Goal: Find specific page/section: Find specific page/section

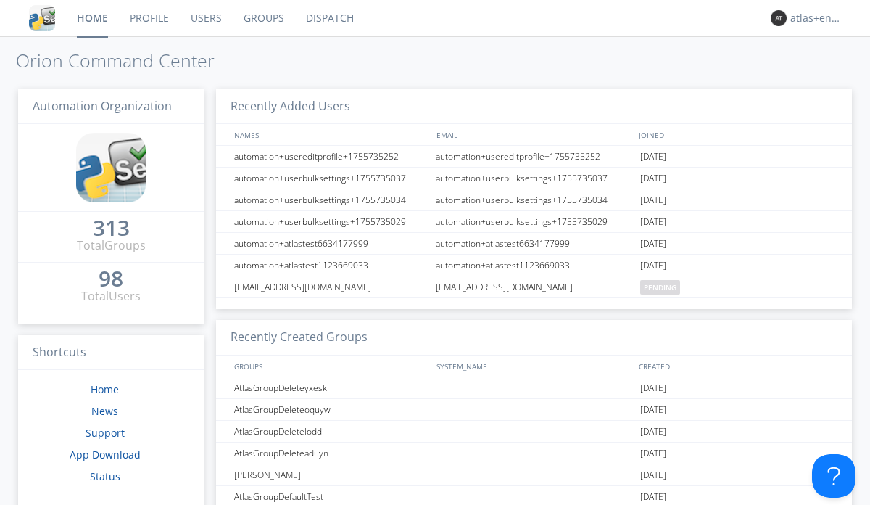
click at [329, 18] on link "Dispatch" at bounding box center [330, 18] width 70 height 36
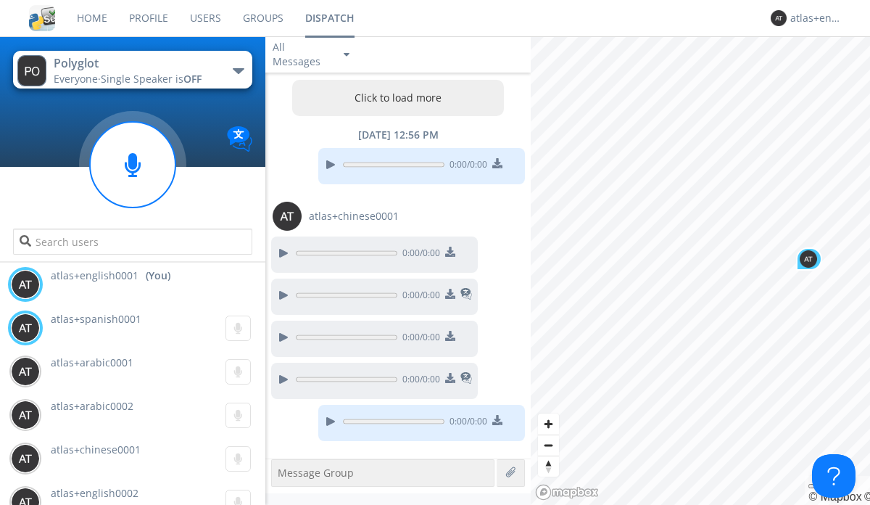
click at [395, 98] on button "Click to load more" at bounding box center [398, 98] width 213 height 36
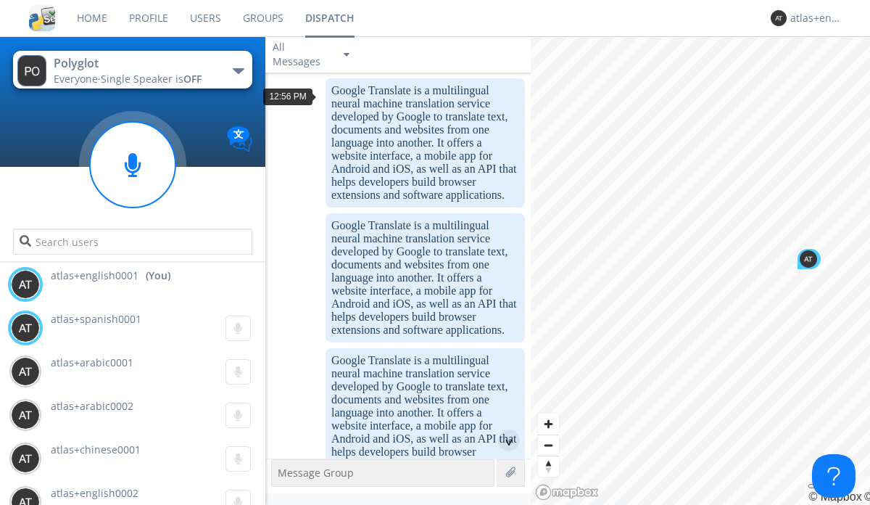
scroll to position [1759, 0]
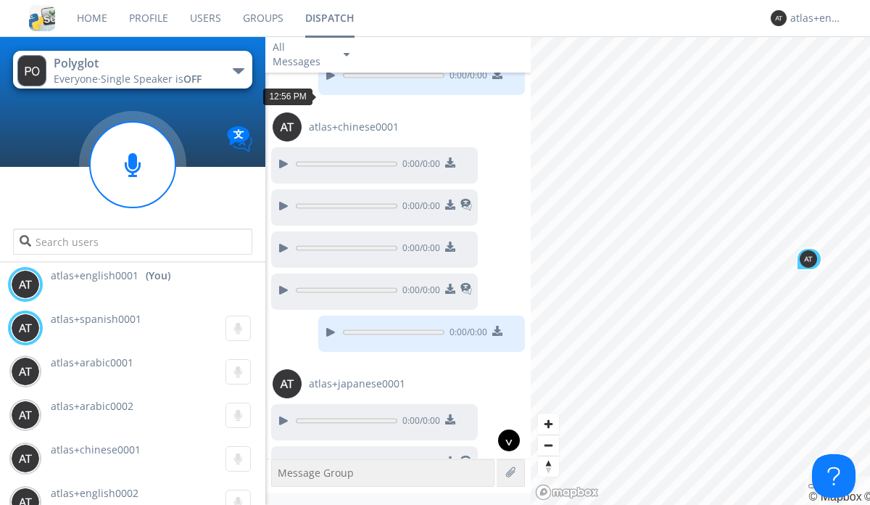
click at [503, 440] on div "^" at bounding box center [509, 440] width 22 height 22
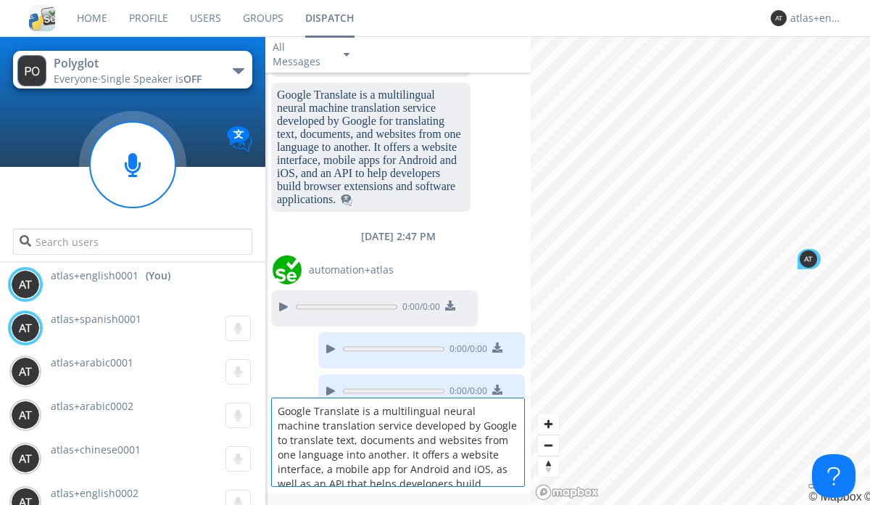
scroll to position [19, 0]
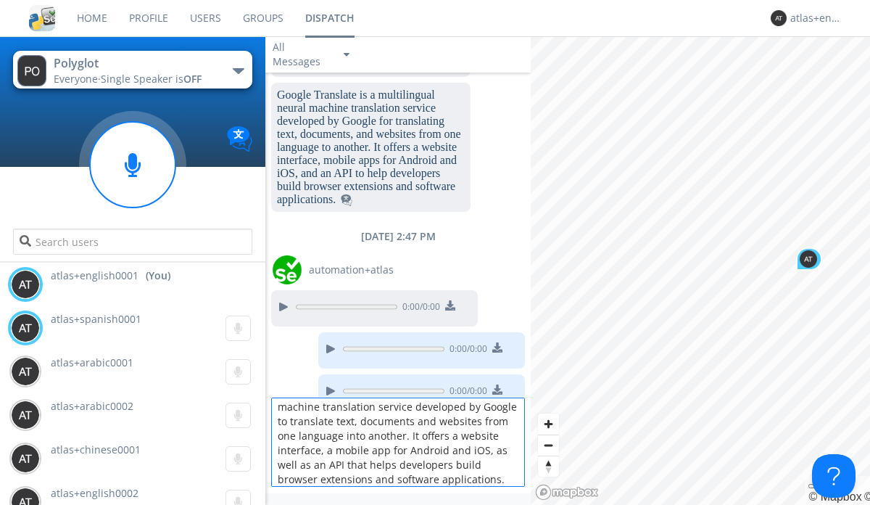
type textarea "Google Translate is a multilingual neural machine translation service developed…"
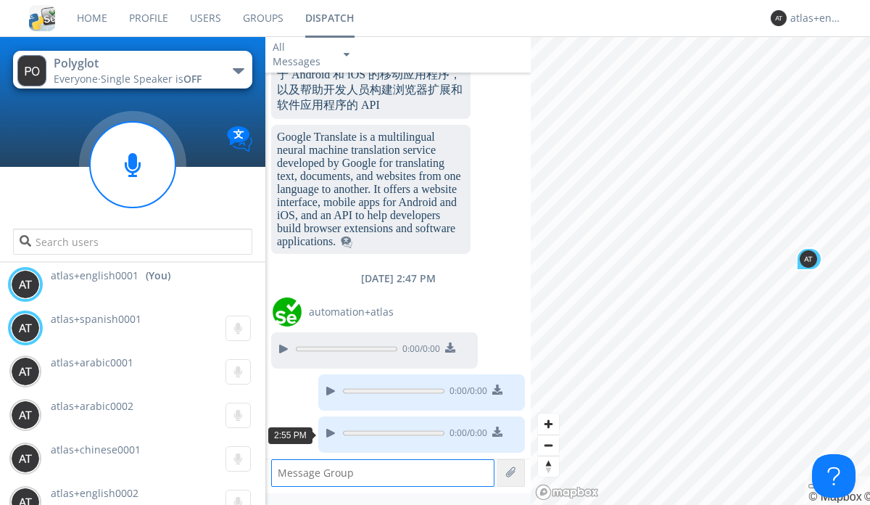
scroll to position [0, 0]
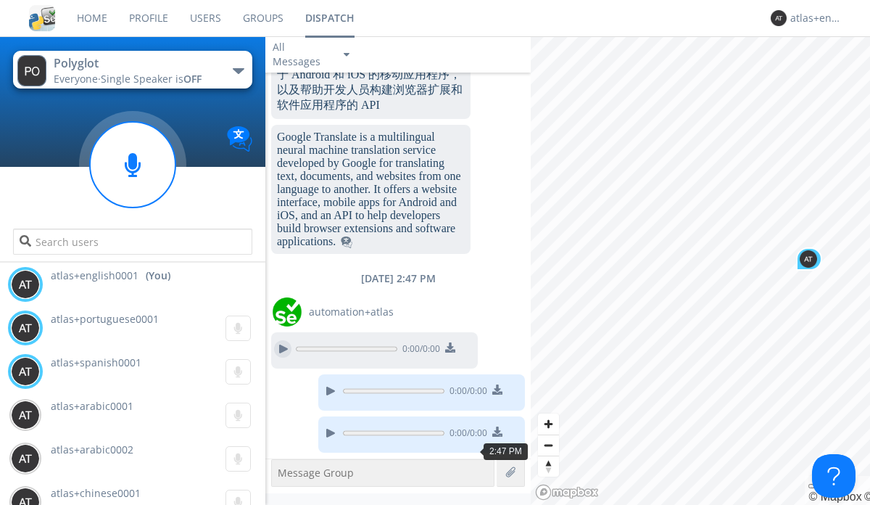
scroll to position [3529, 0]
